Goal: Check status: Check status

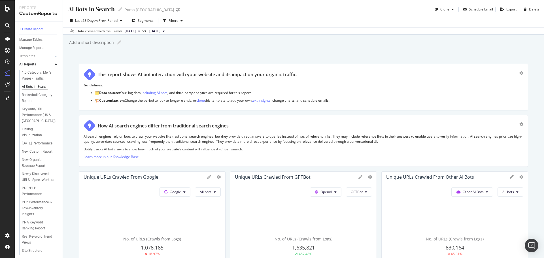
scroll to position [1075, 0]
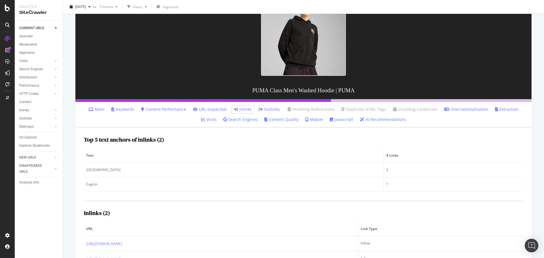
scroll to position [112, 0]
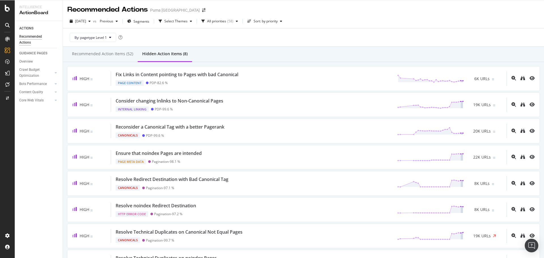
scroll to position [12, 0]
